Goal: Task Accomplishment & Management: Manage account settings

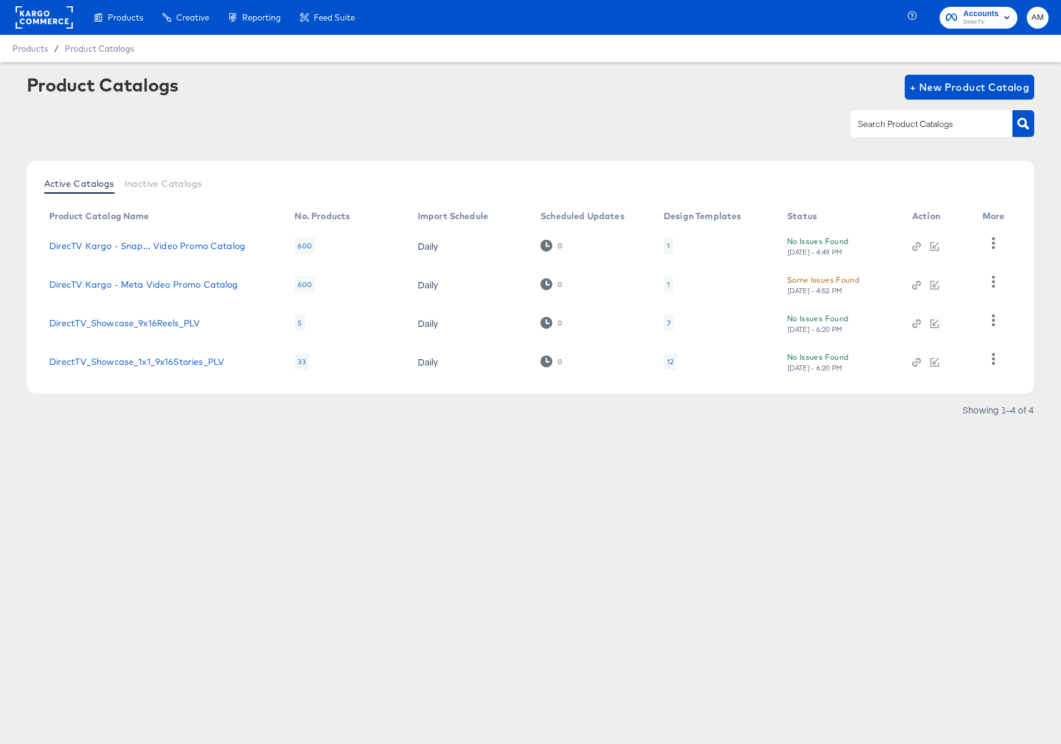
click at [30, 17] on rect at bounding box center [44, 17] width 57 height 22
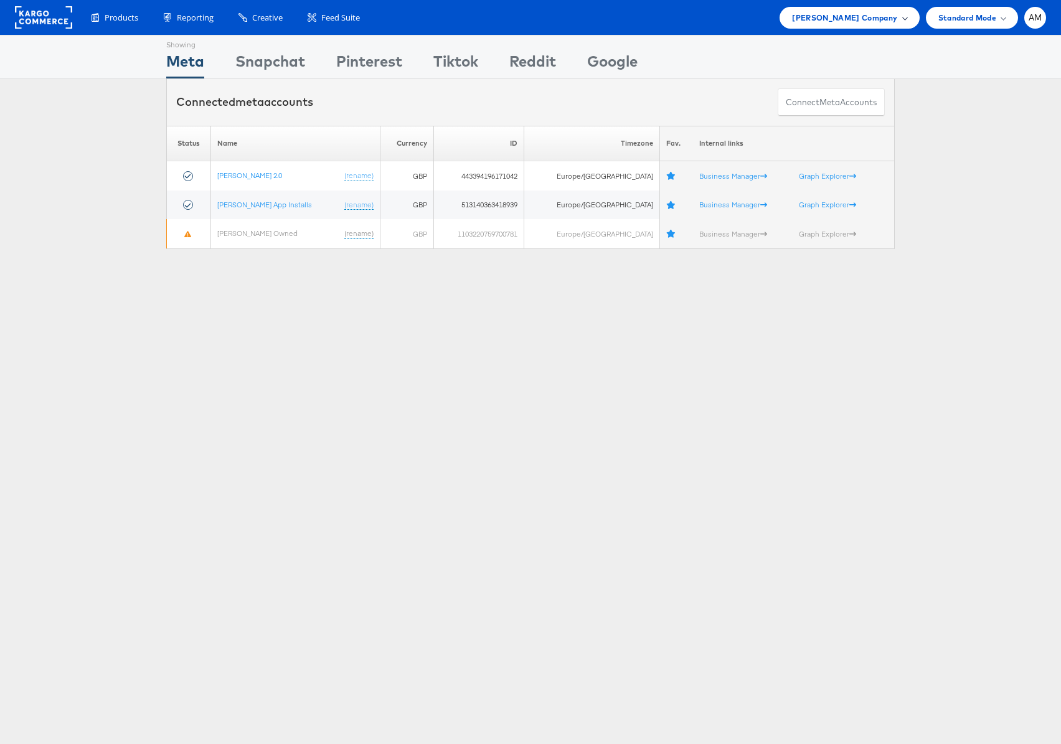
click at [862, 19] on span "John Lewis Company" at bounding box center [844, 17] width 105 height 13
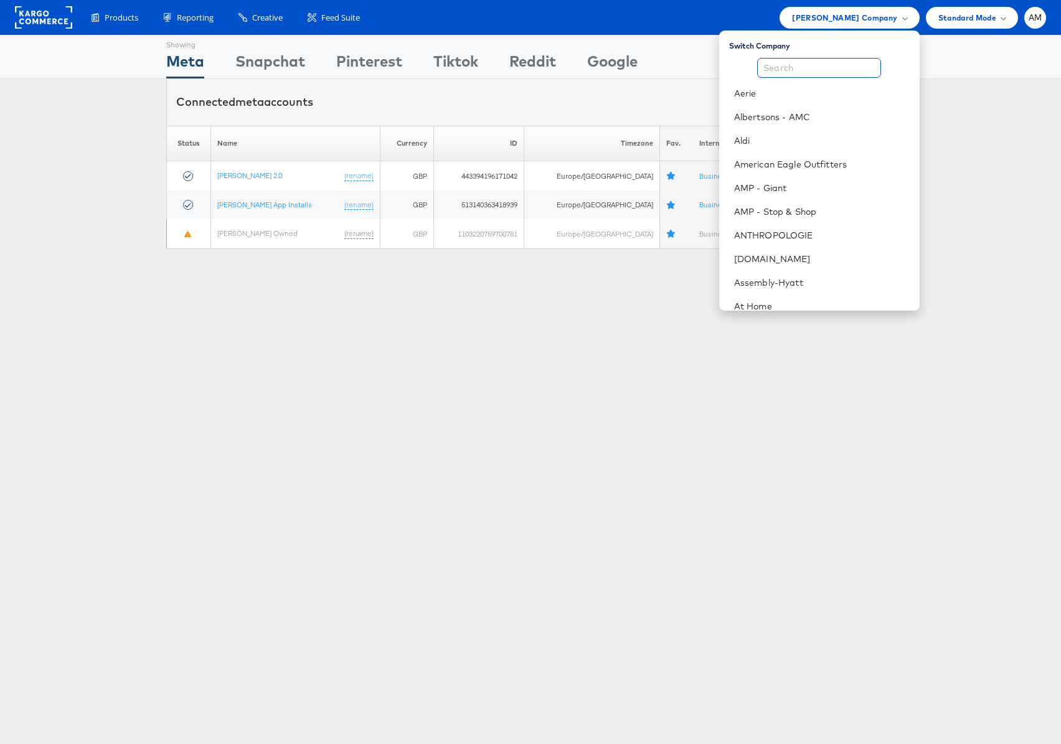
click at [808, 62] on input "text" at bounding box center [819, 68] width 124 height 20
type input "a"
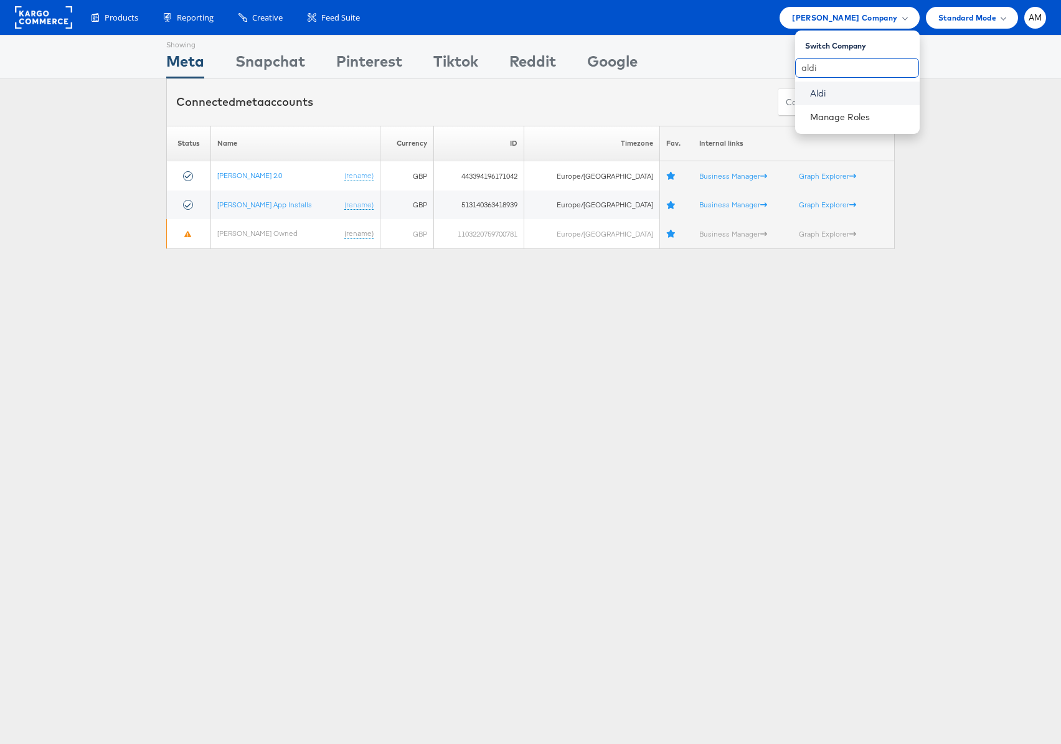
type input "aldi"
click at [824, 90] on link "Aldi" at bounding box center [860, 93] width 100 height 12
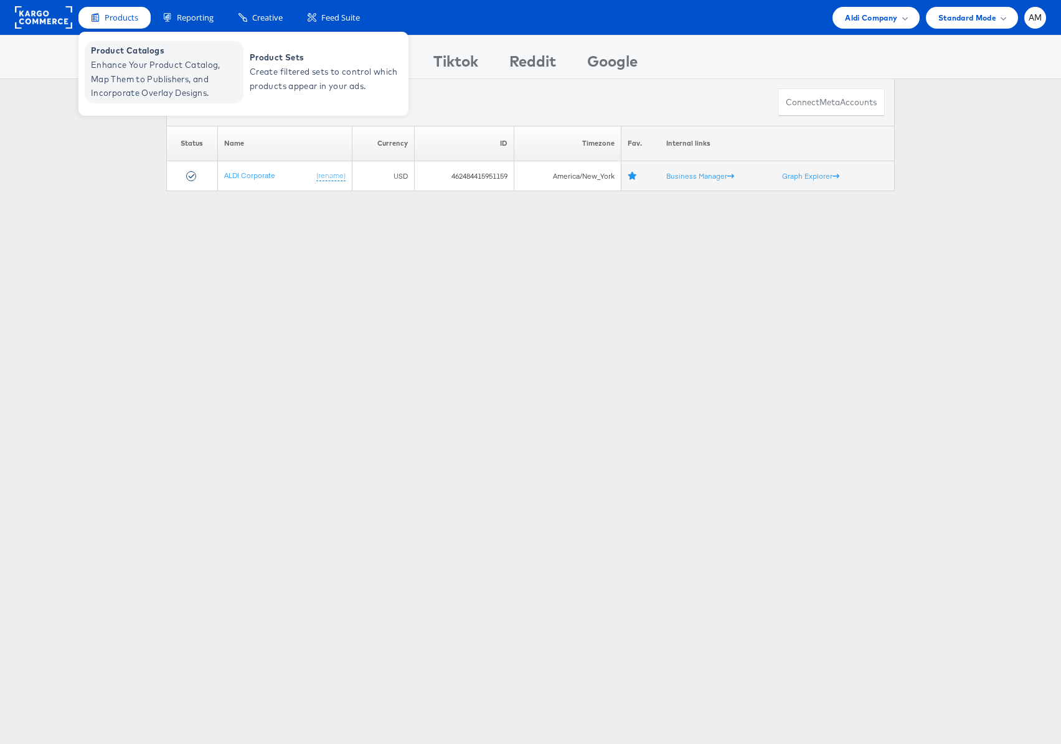
click at [130, 63] on span "Enhance Your Product Catalog, Map Them to Publishers, and Incorporate Overlay D…" at bounding box center [165, 79] width 149 height 42
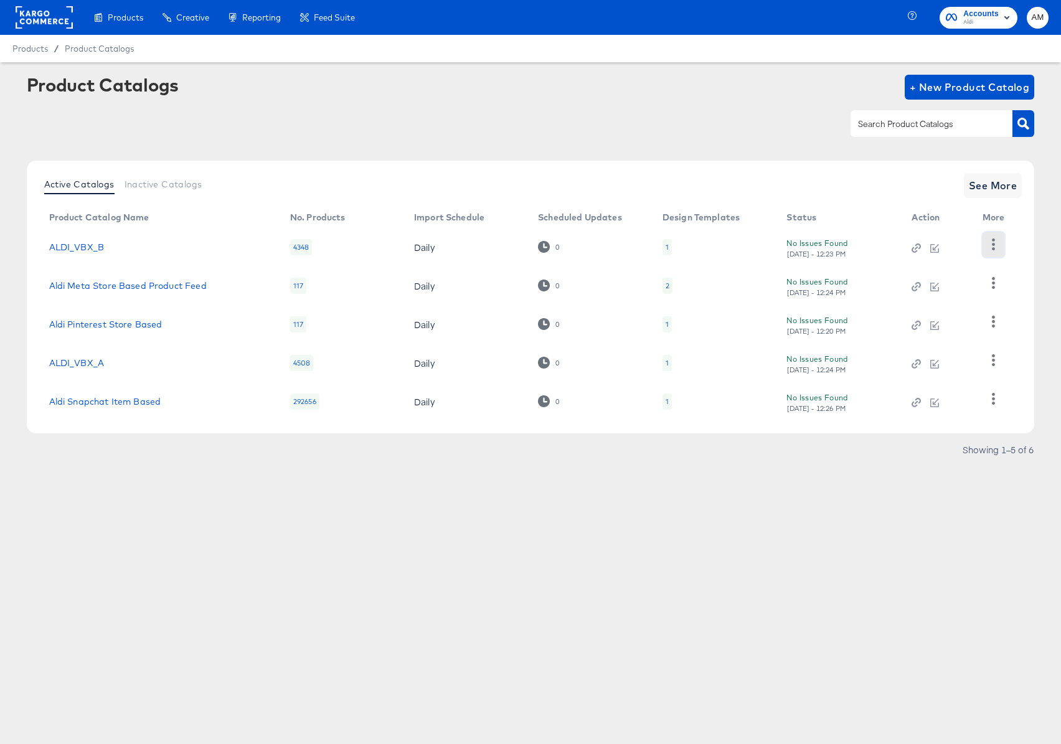
click at [982, 245] on button "button" at bounding box center [993, 244] width 22 height 25
click at [945, 282] on div "HUD Checks (Internal)" at bounding box center [942, 290] width 125 height 20
click at [757, 283] on td "2" at bounding box center [714, 285] width 125 height 39
drag, startPoint x: 979, startPoint y: 284, endPoint x: 986, endPoint y: 283, distance: 7.6
click at [979, 284] on td at bounding box center [995, 285] width 47 height 39
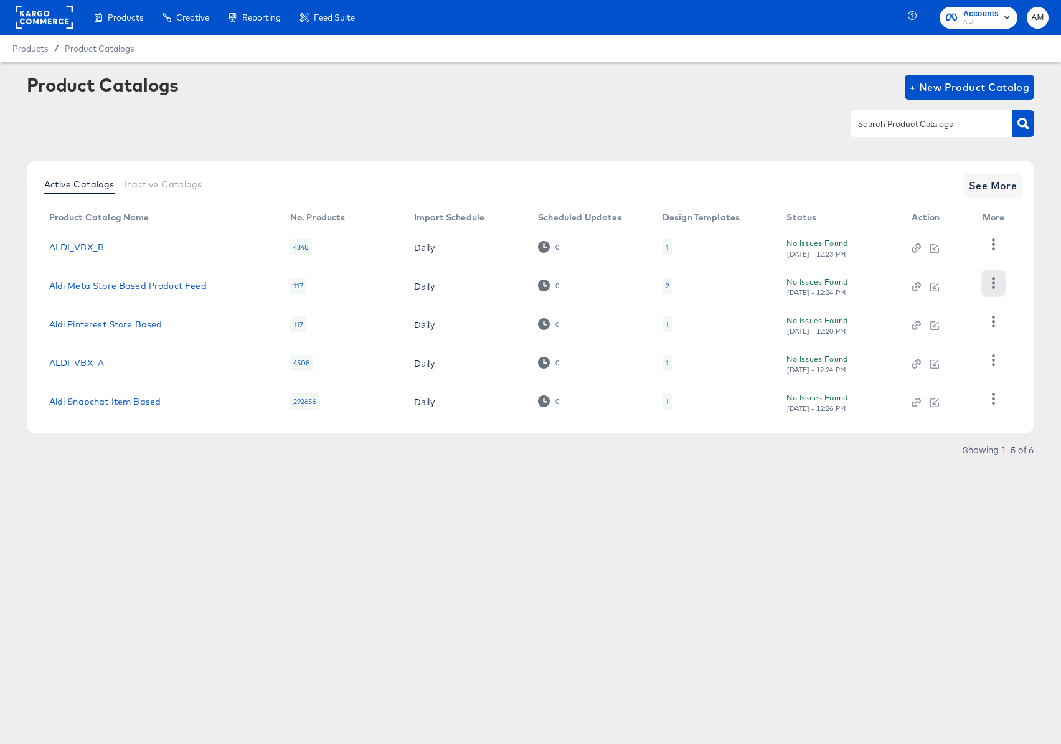
click at [995, 283] on icon "button" at bounding box center [993, 283] width 12 height 12
click at [939, 287] on div "HUD Checks (Internal)" at bounding box center [942, 284] width 125 height 20
